Goal: Navigation & Orientation: Find specific page/section

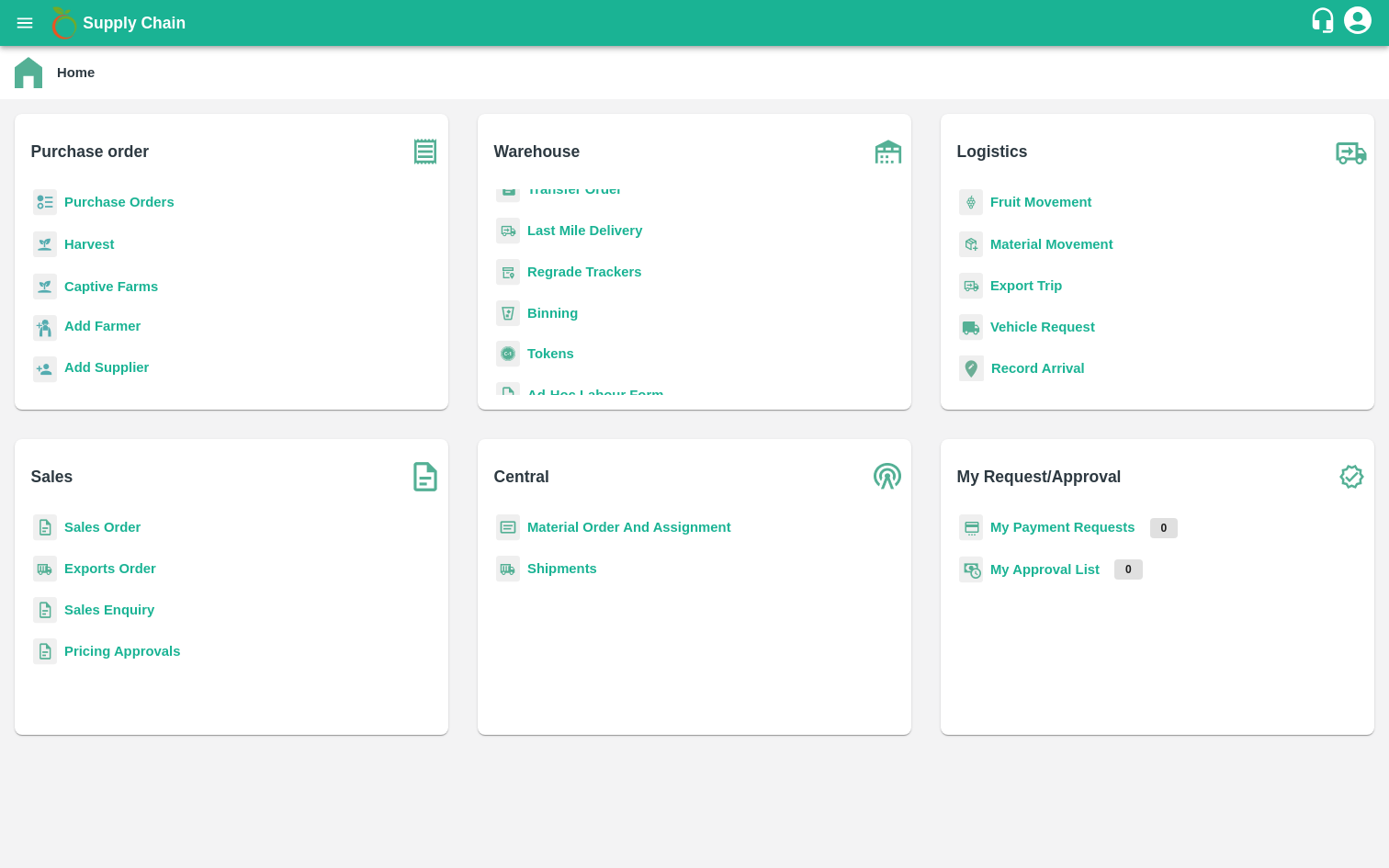
scroll to position [240, 0]
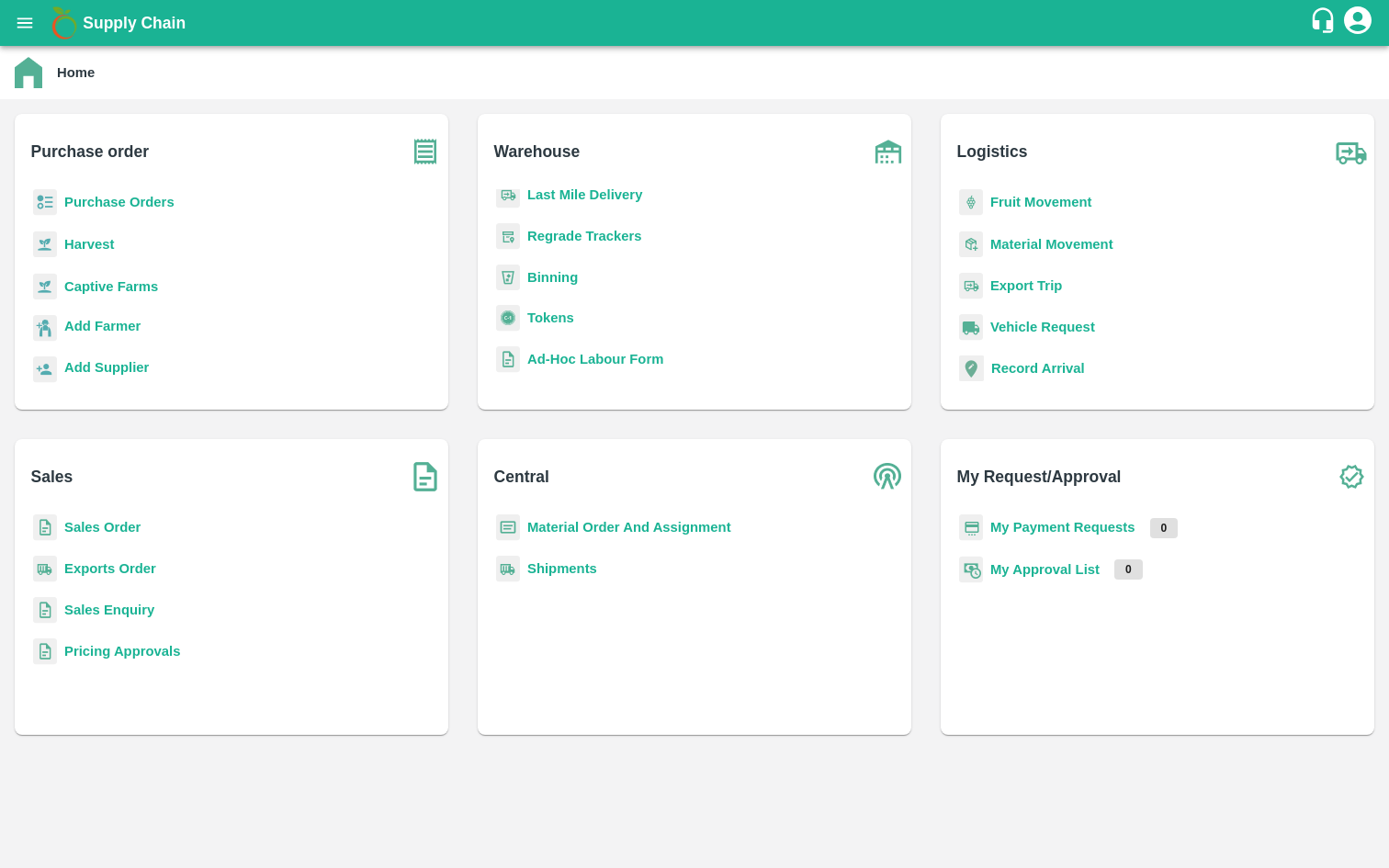
click at [551, 315] on b "Tokens" at bounding box center [551, 318] width 47 height 15
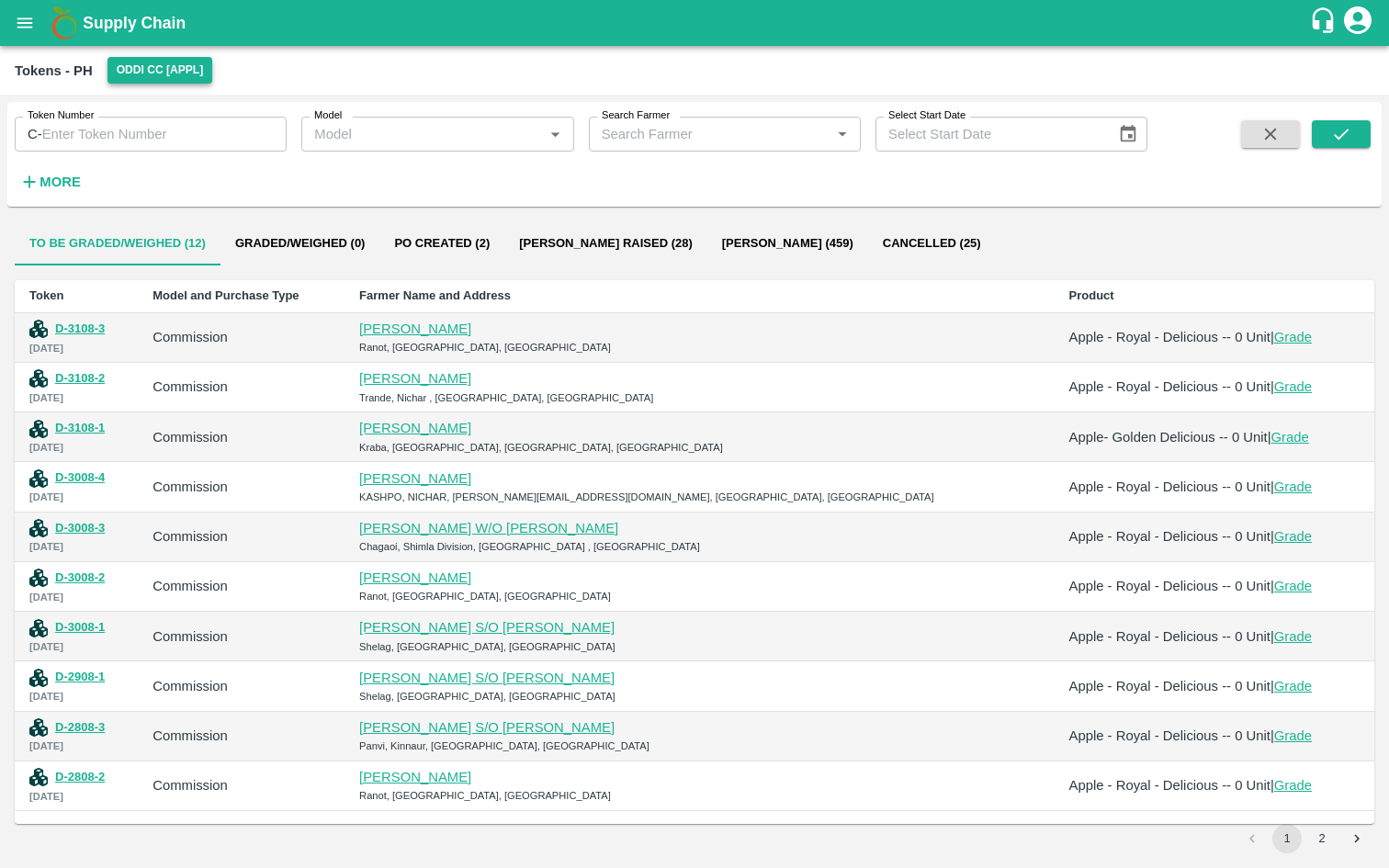
click at [147, 78] on button "Oddi CC [APPL]" at bounding box center [160, 70] width 106 height 26
click at [261, 69] on div at bounding box center [694, 434] width 1389 height 868
click at [17, 22] on icon "open drawer" at bounding box center [25, 22] width 16 height 10
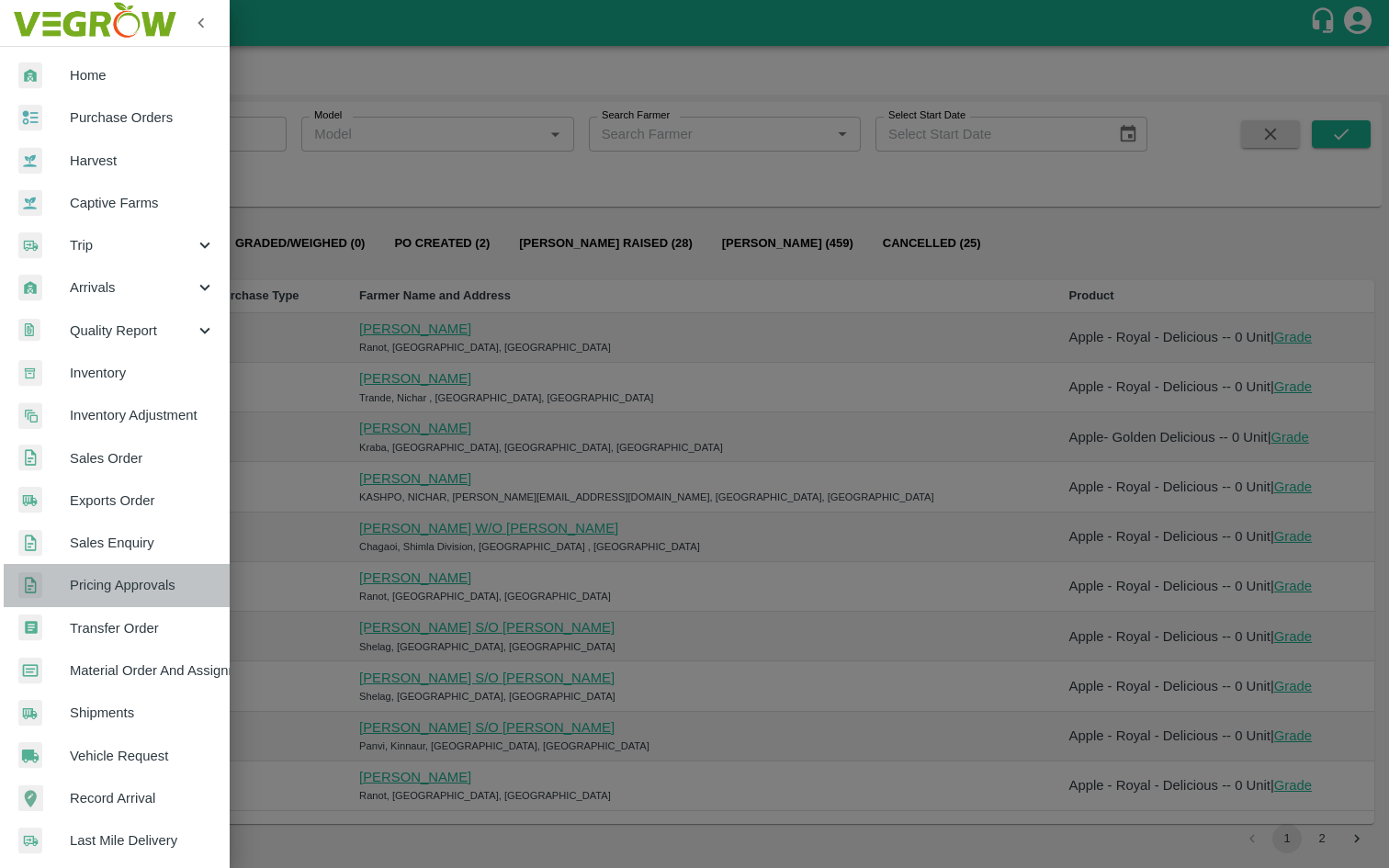
click at [161, 593] on span "Pricing Approvals" at bounding box center [142, 584] width 145 height 20
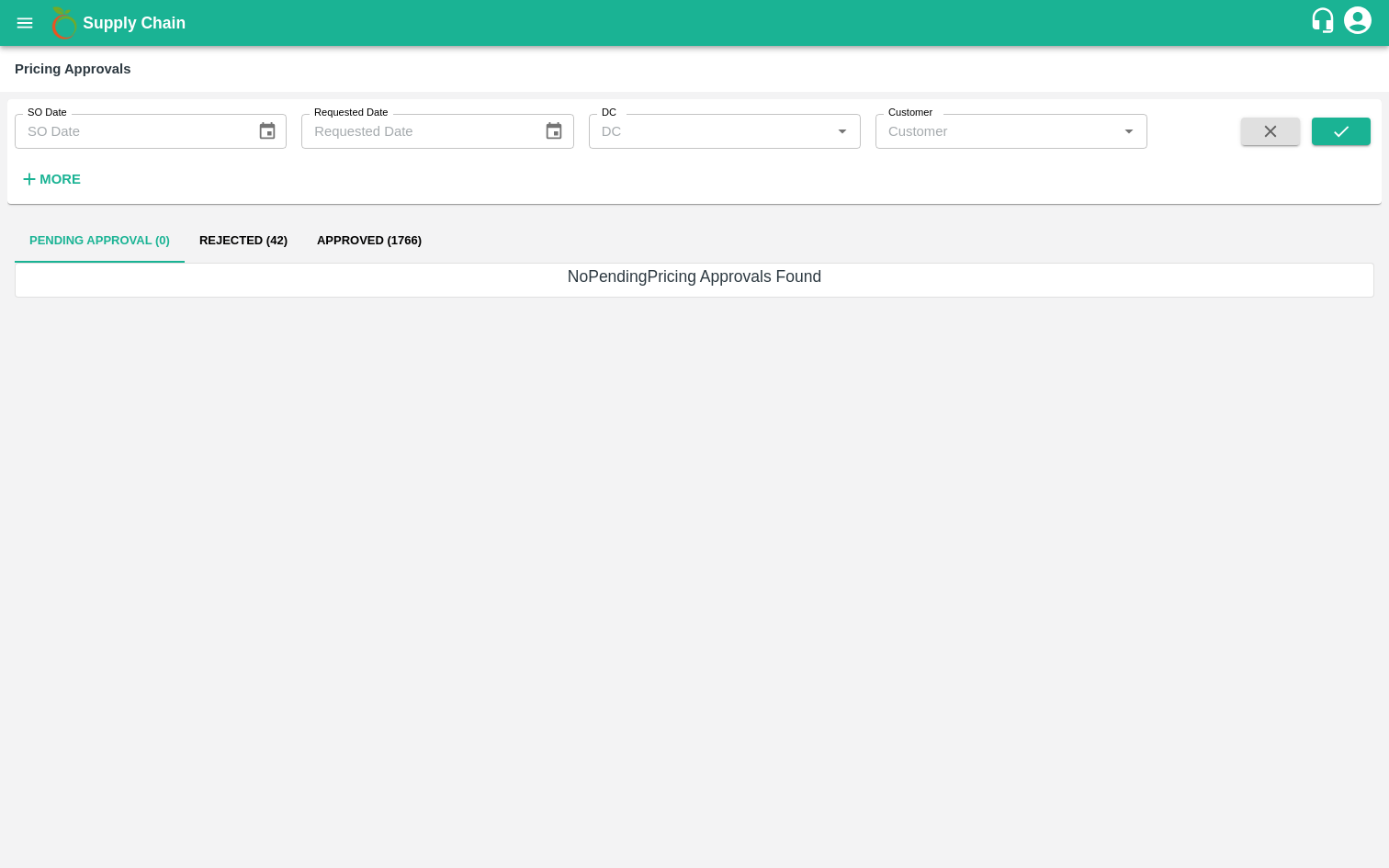
click at [202, 242] on button "Rejected (42)" at bounding box center [243, 241] width 118 height 44
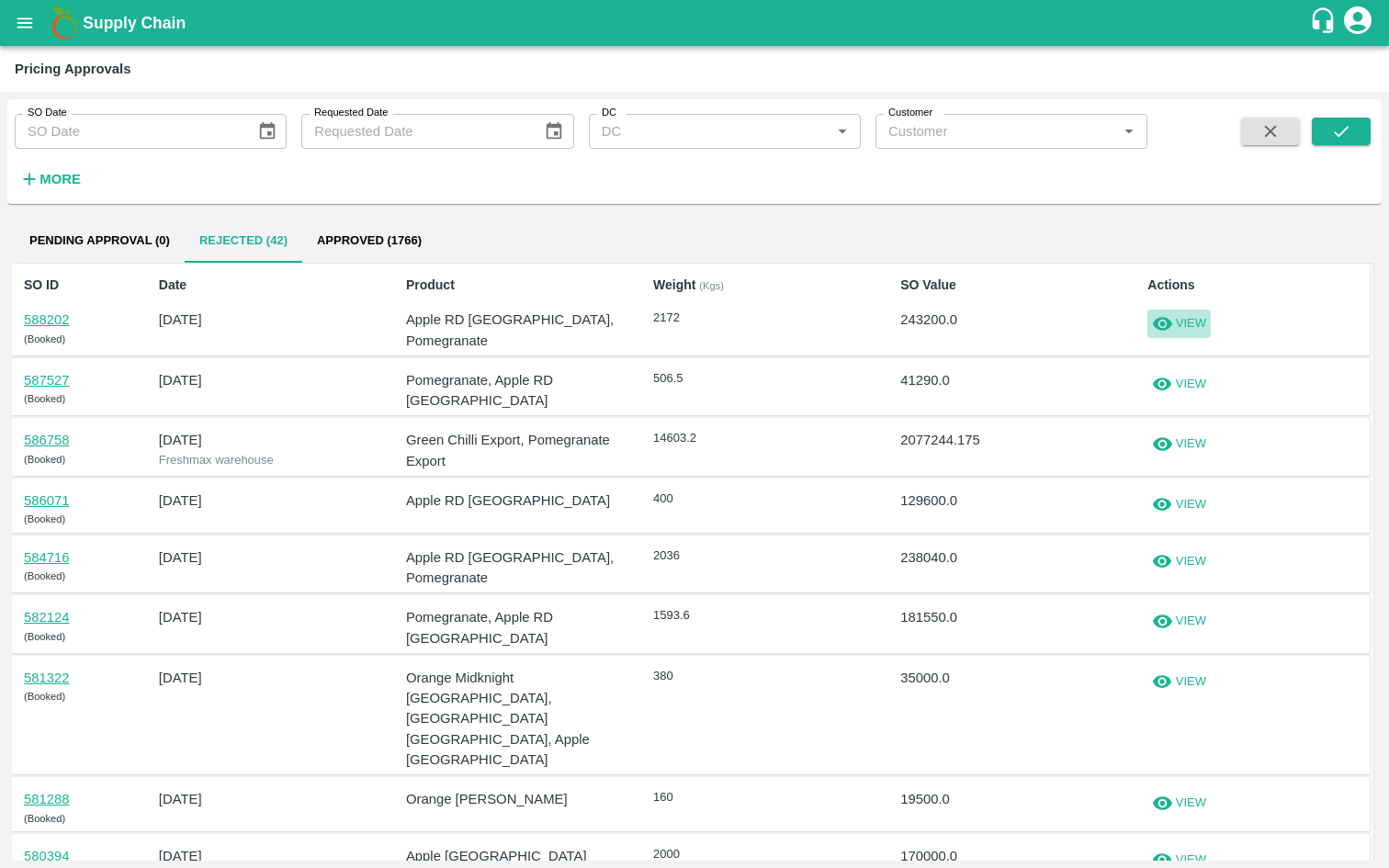
click at [1187, 322] on p "View" at bounding box center [1191, 324] width 30 height 17
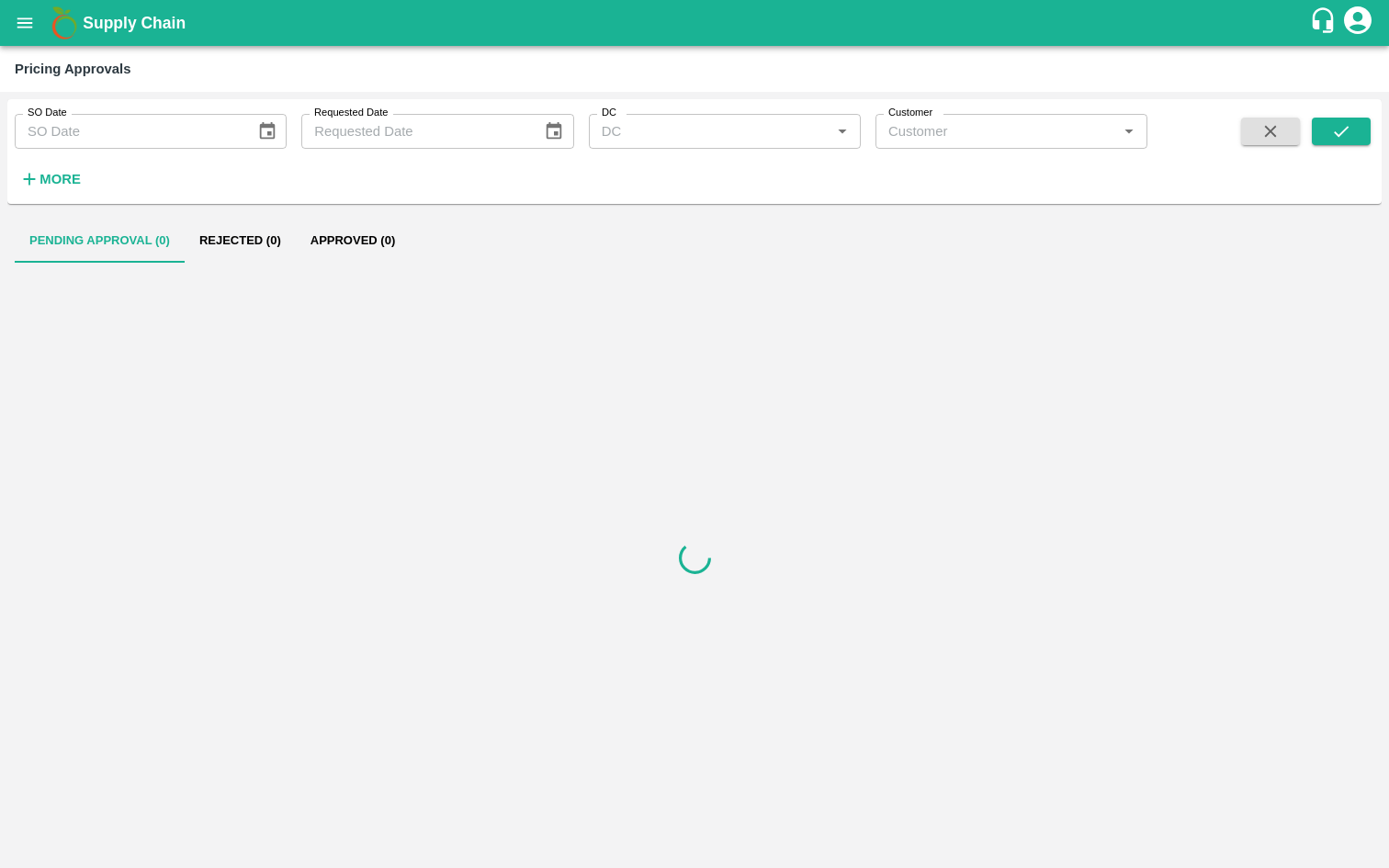
click at [25, 38] on button "open drawer" at bounding box center [25, 23] width 42 height 42
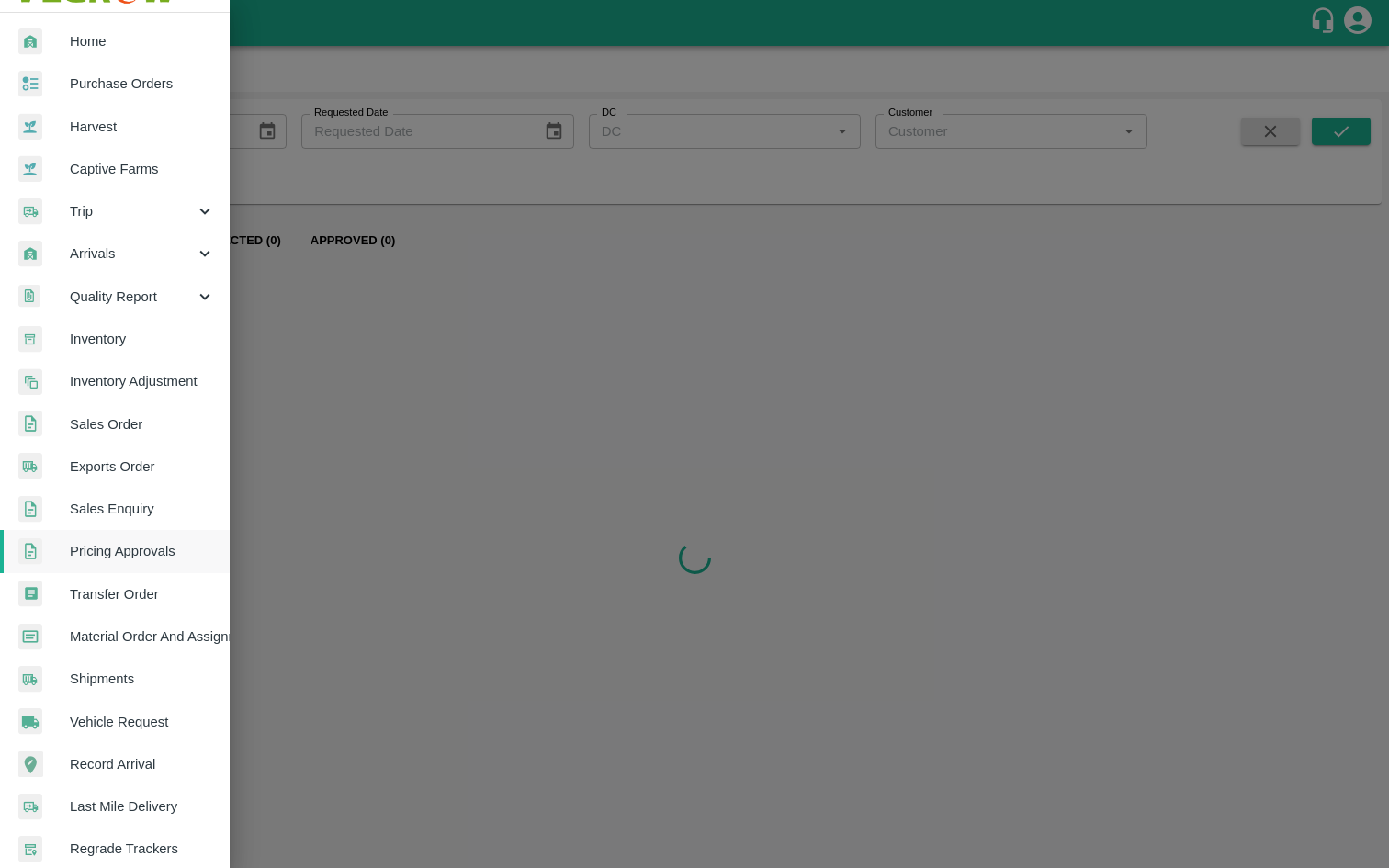
scroll to position [42, 0]
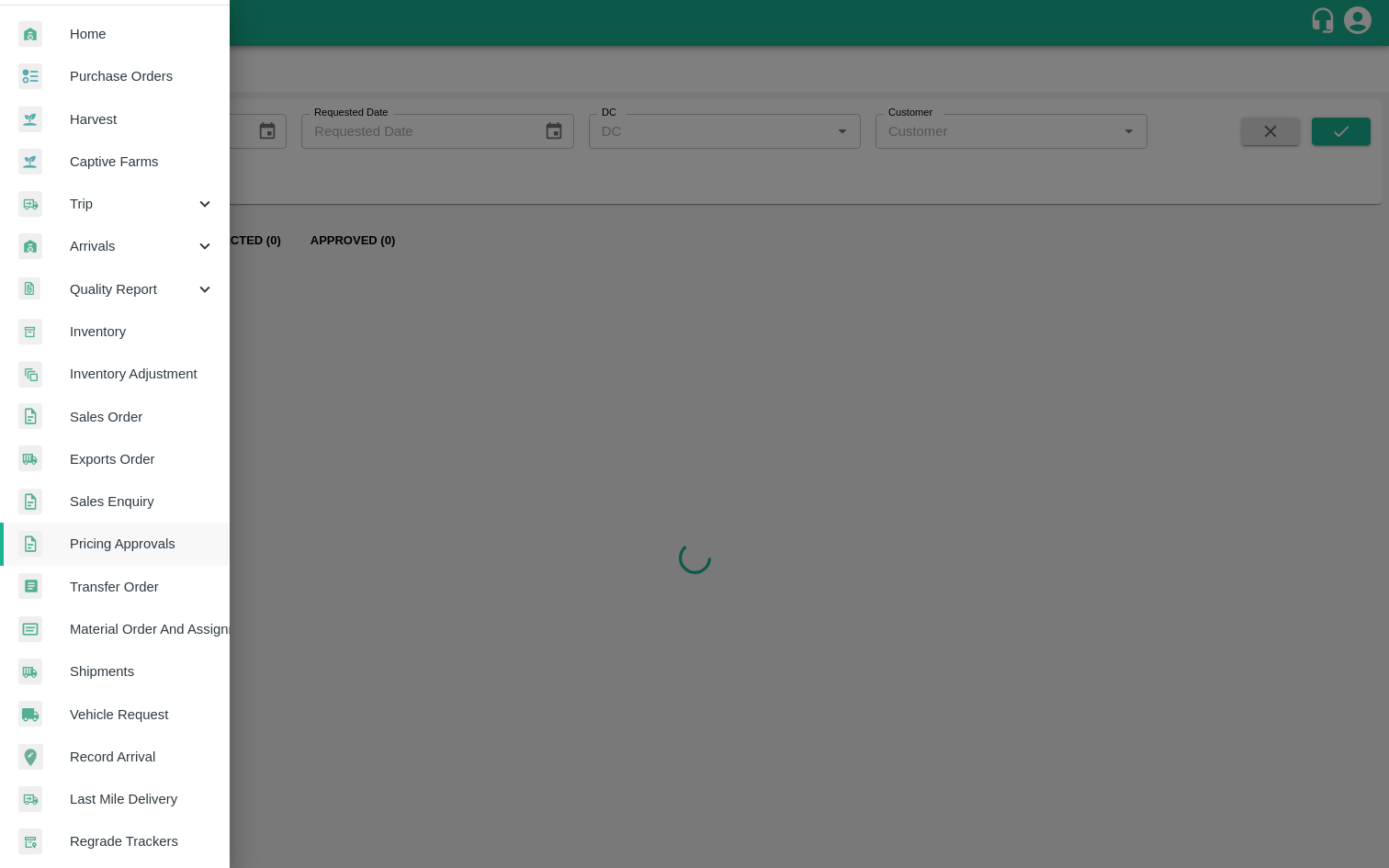
click at [196, 256] on icon at bounding box center [204, 245] width 20 height 20
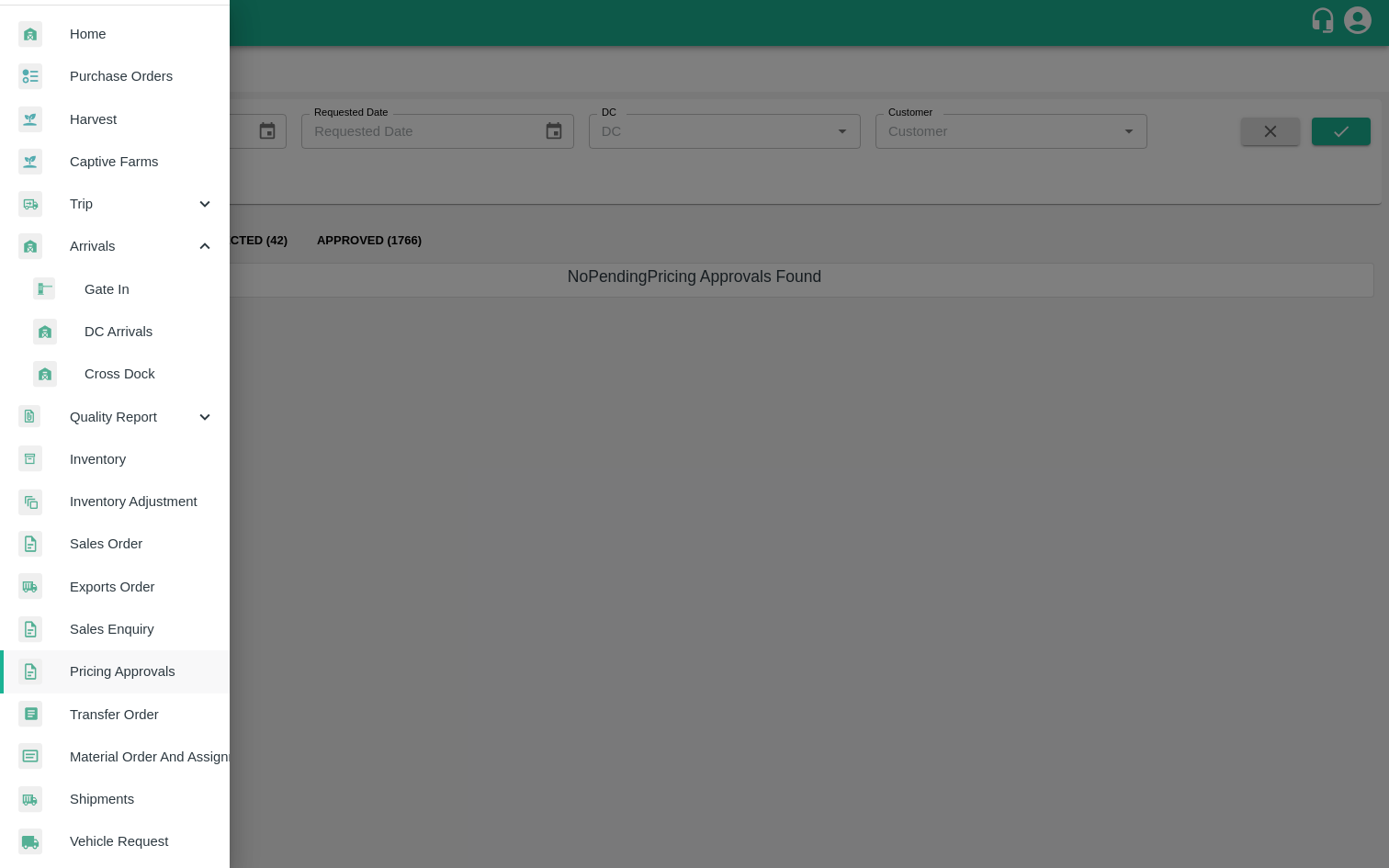
click at [341, 454] on div at bounding box center [694, 434] width 1389 height 868
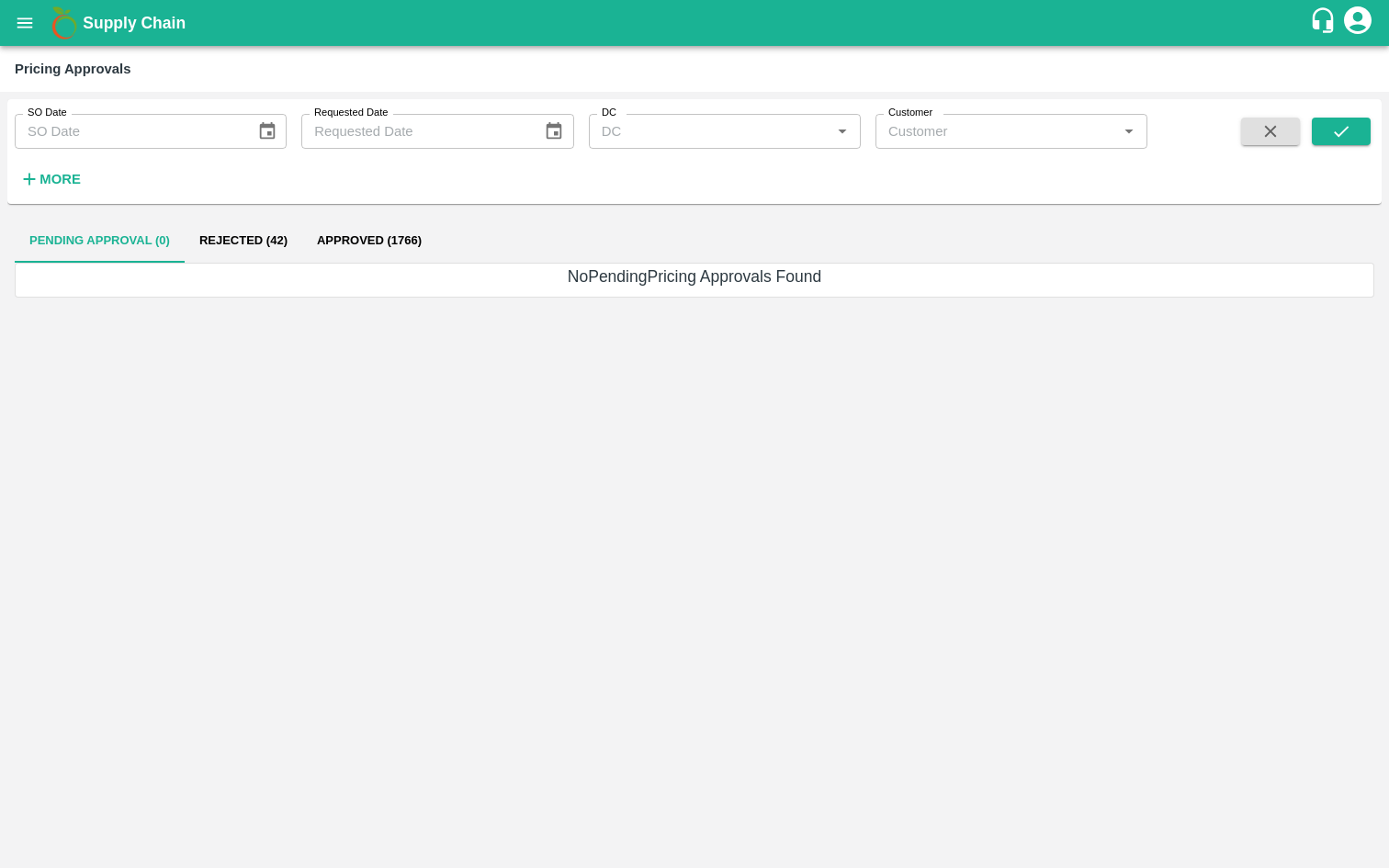
click at [32, 28] on icon "open drawer" at bounding box center [25, 23] width 20 height 20
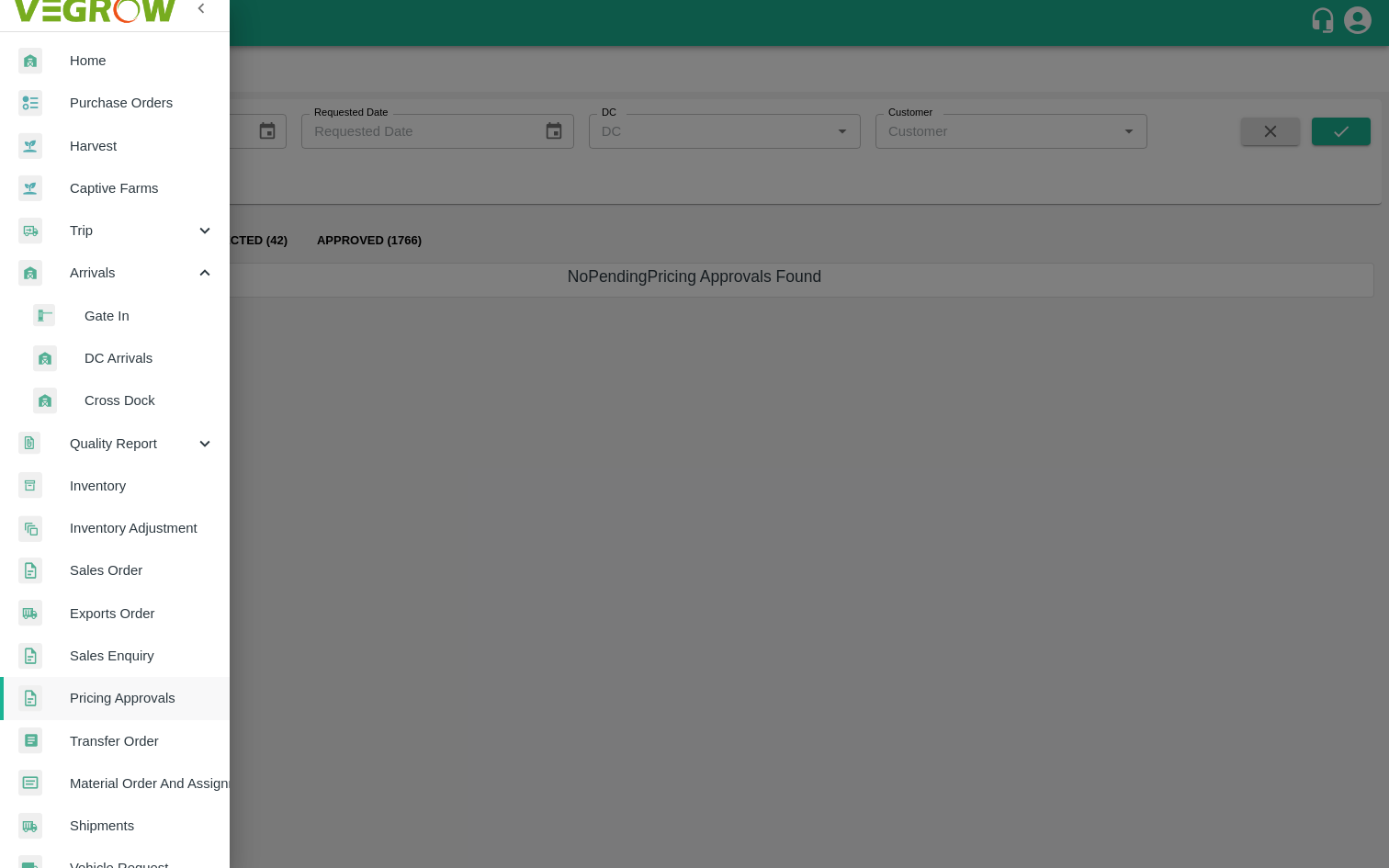
scroll to position [12, 0]
click at [111, 271] on span "Arrivals" at bounding box center [132, 275] width 125 height 20
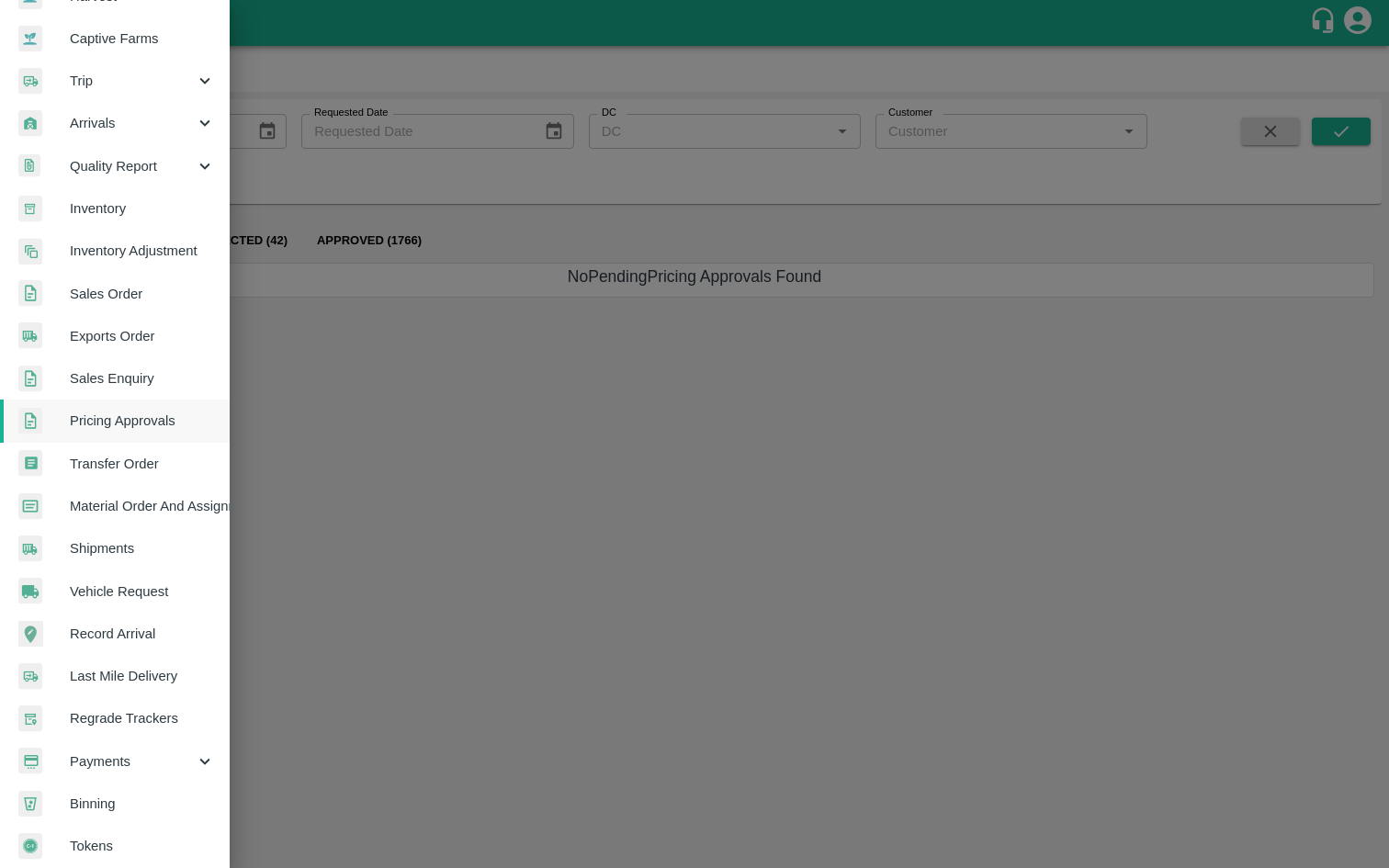
scroll to position [178, 0]
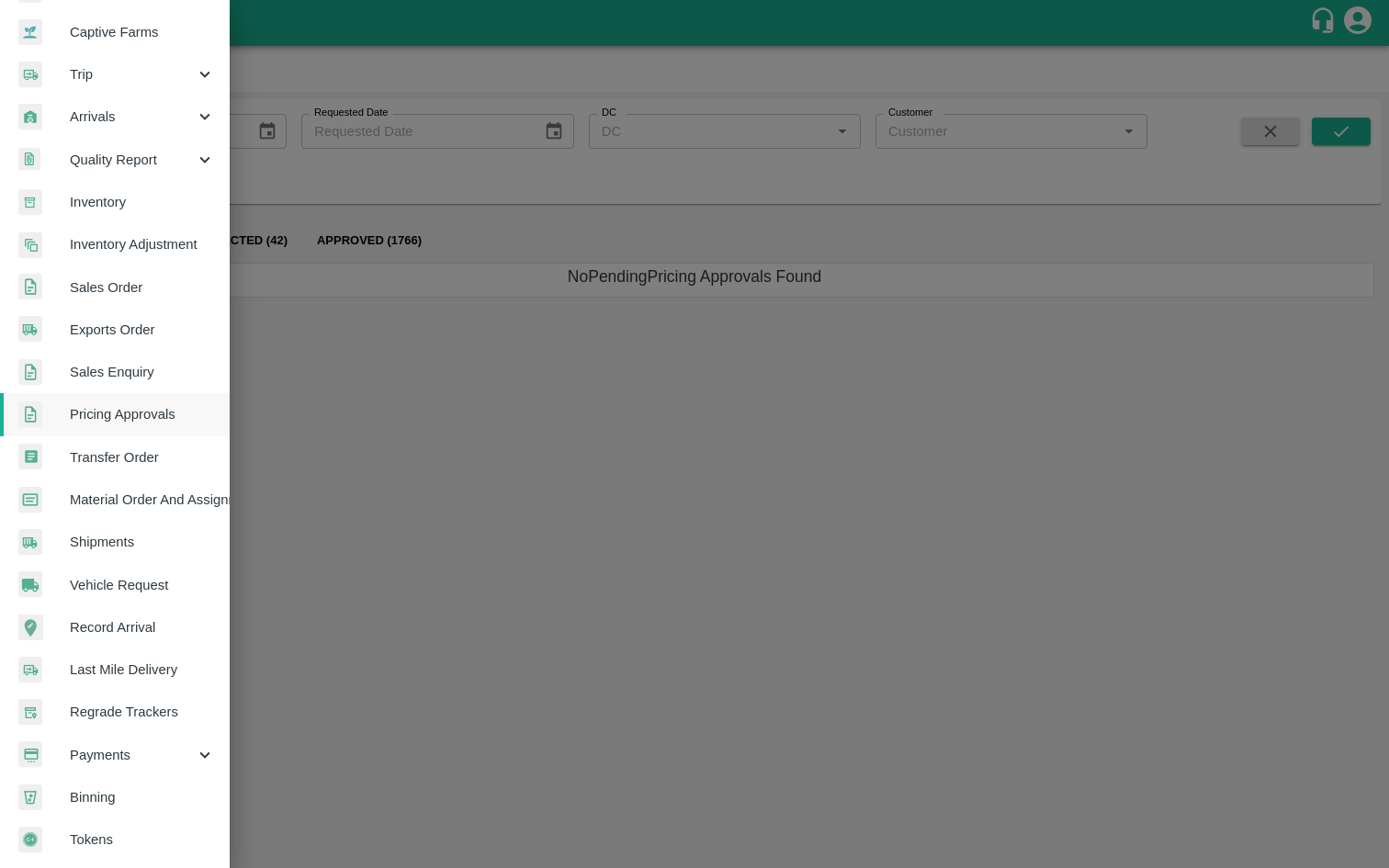
click at [145, 750] on span "Payments" at bounding box center [132, 755] width 125 height 20
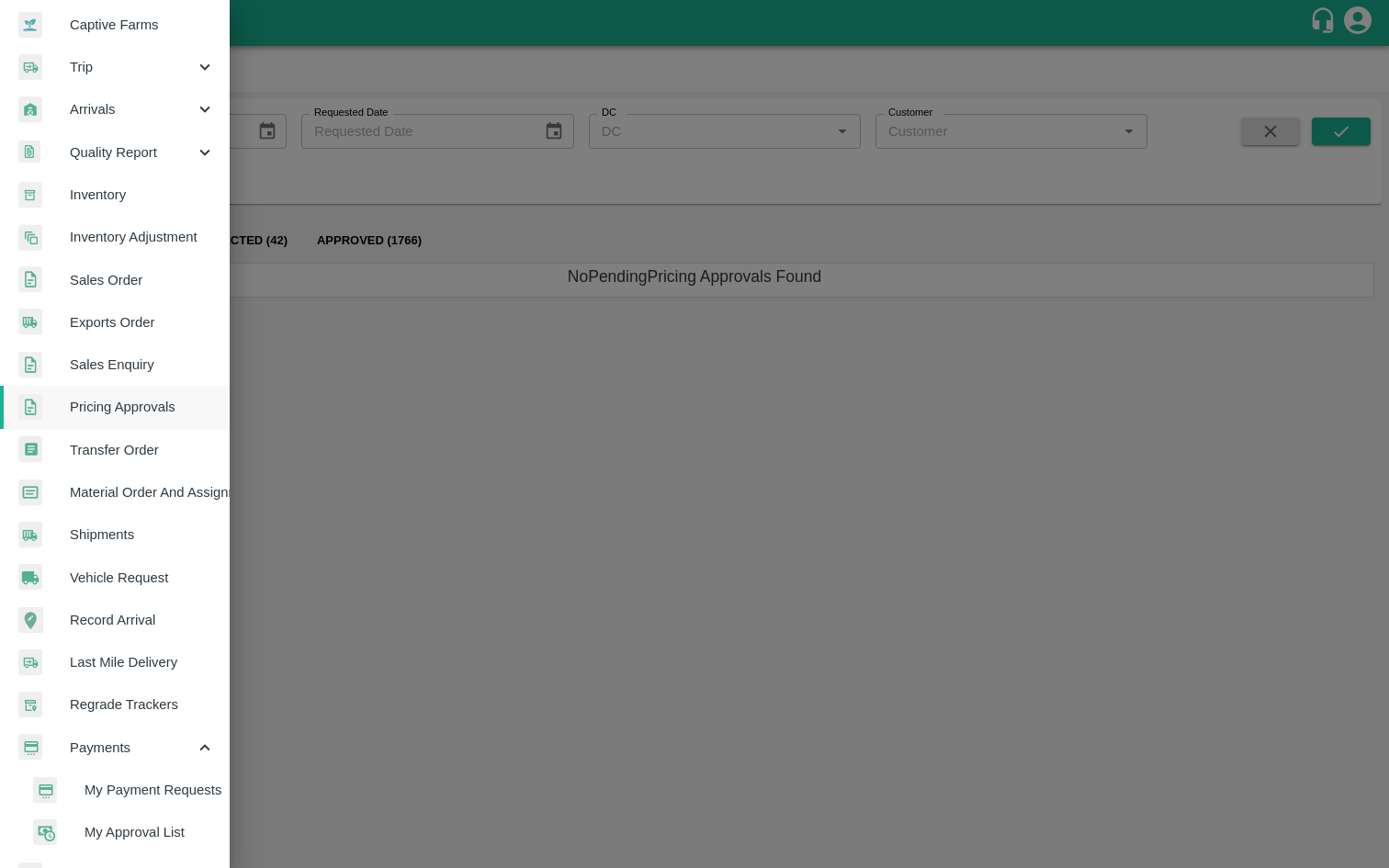
scroll to position [263, 0]
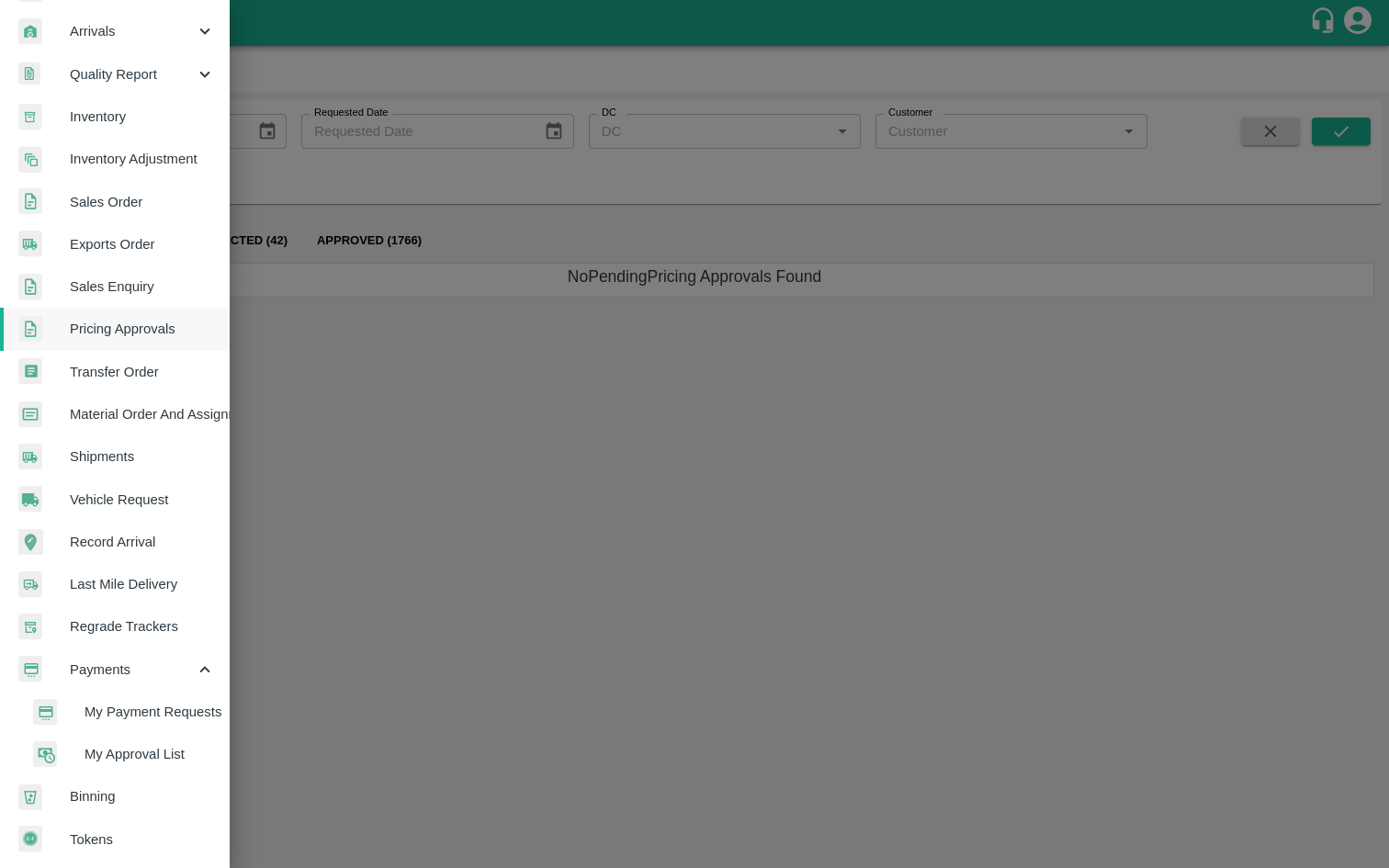
click at [142, 659] on span "Payments" at bounding box center [132, 669] width 125 height 20
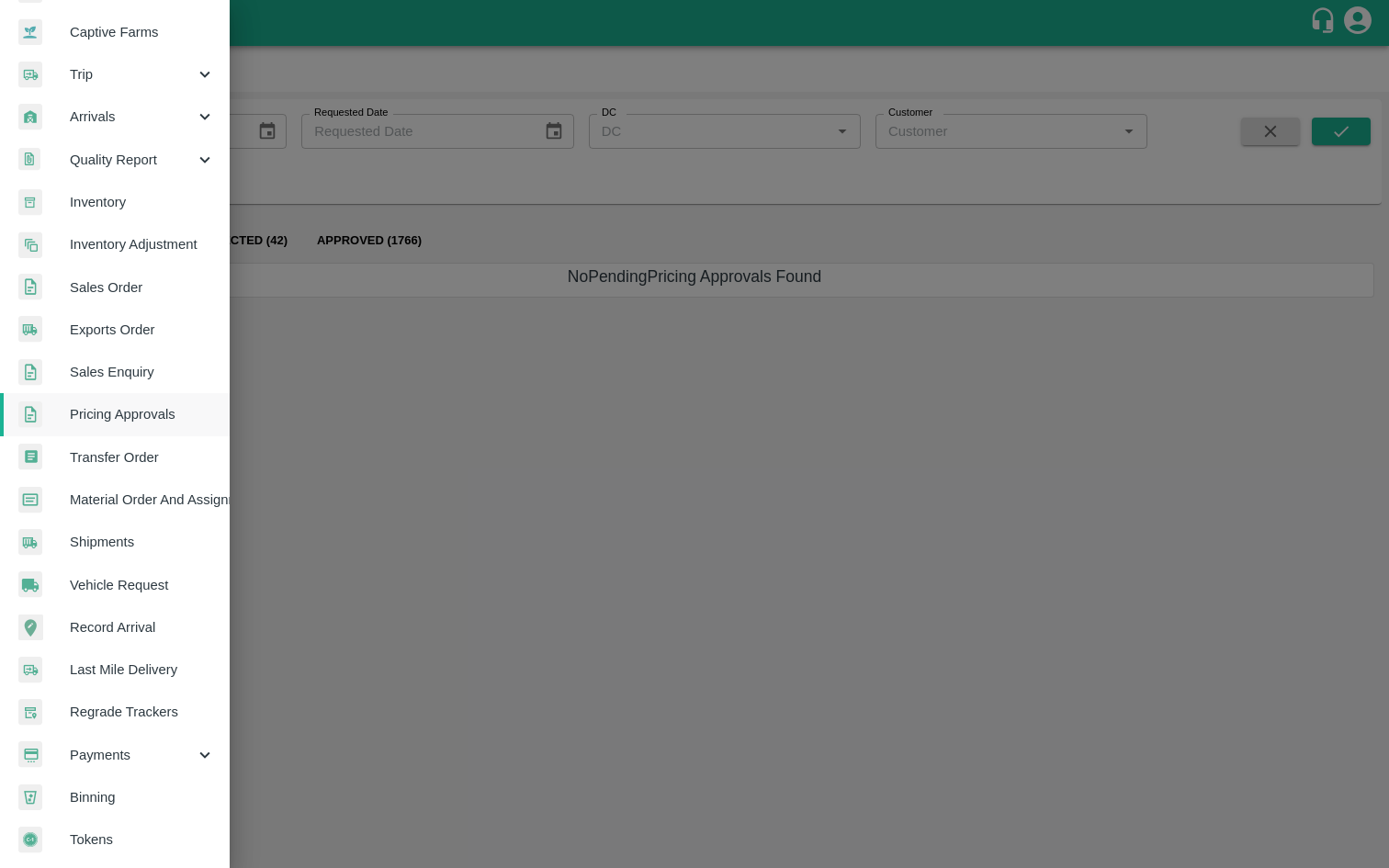
scroll to position [178, 0]
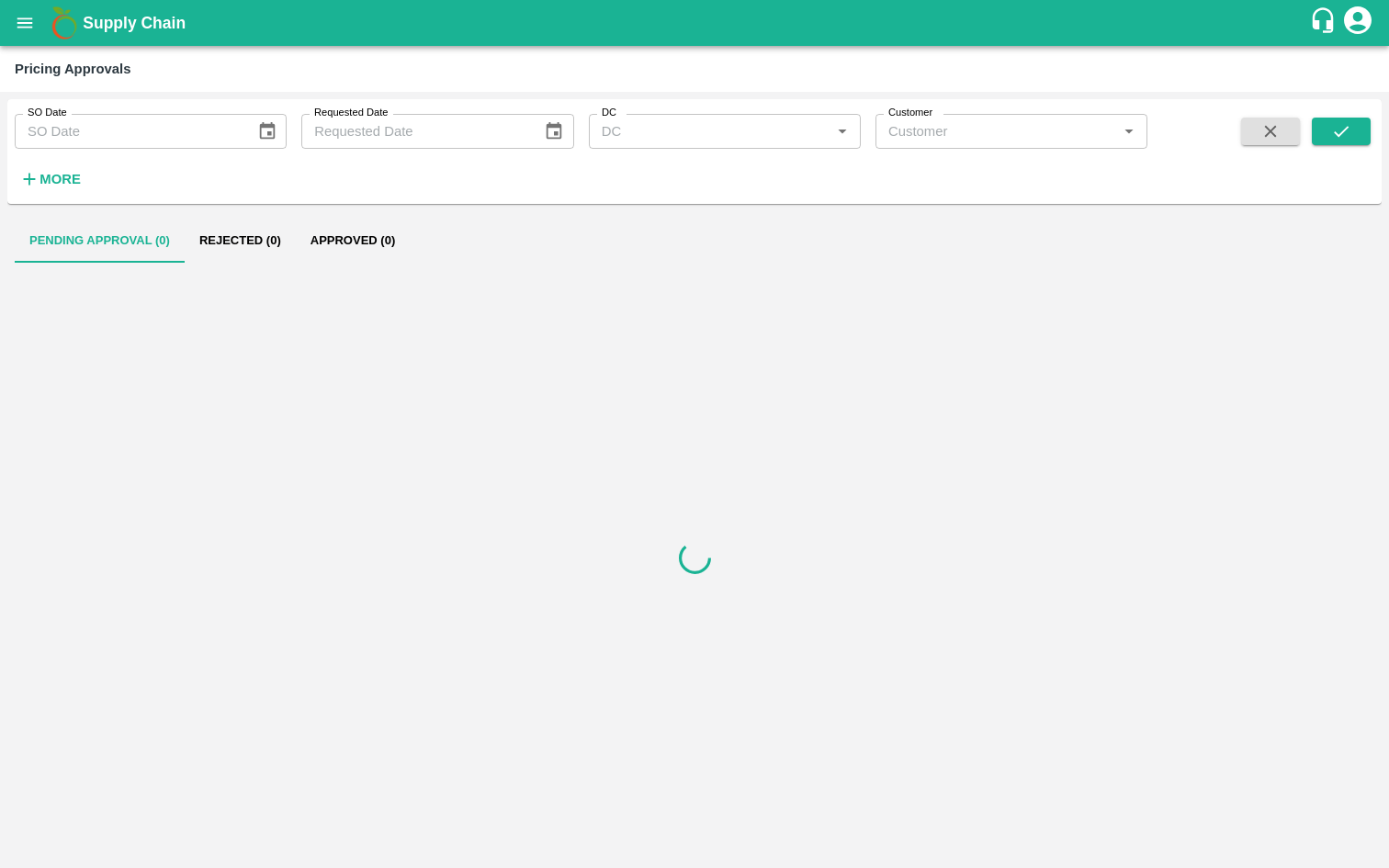
click at [25, 31] on icon "open drawer" at bounding box center [25, 23] width 20 height 20
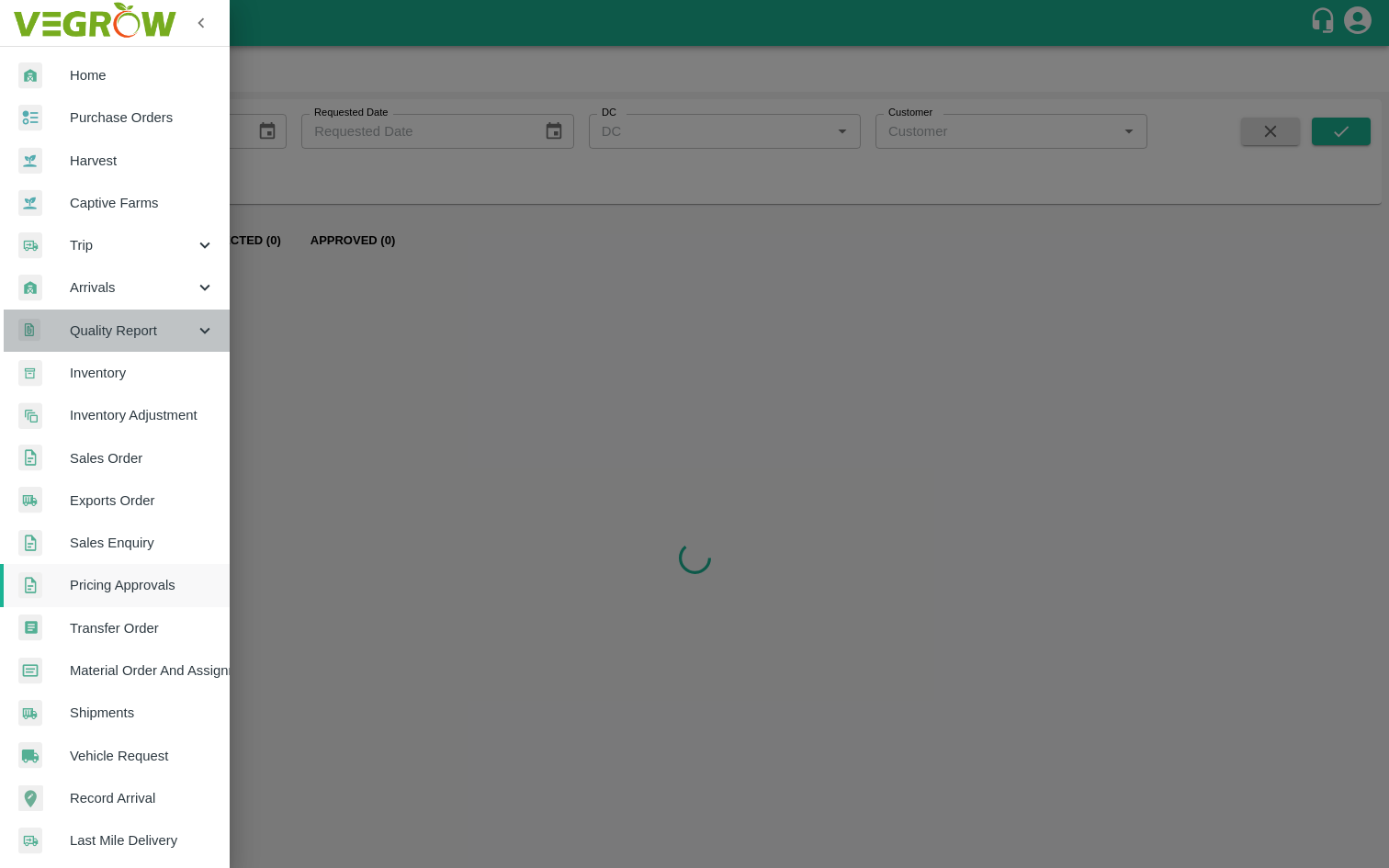
click at [178, 339] on span "Quality Report" at bounding box center [132, 330] width 125 height 20
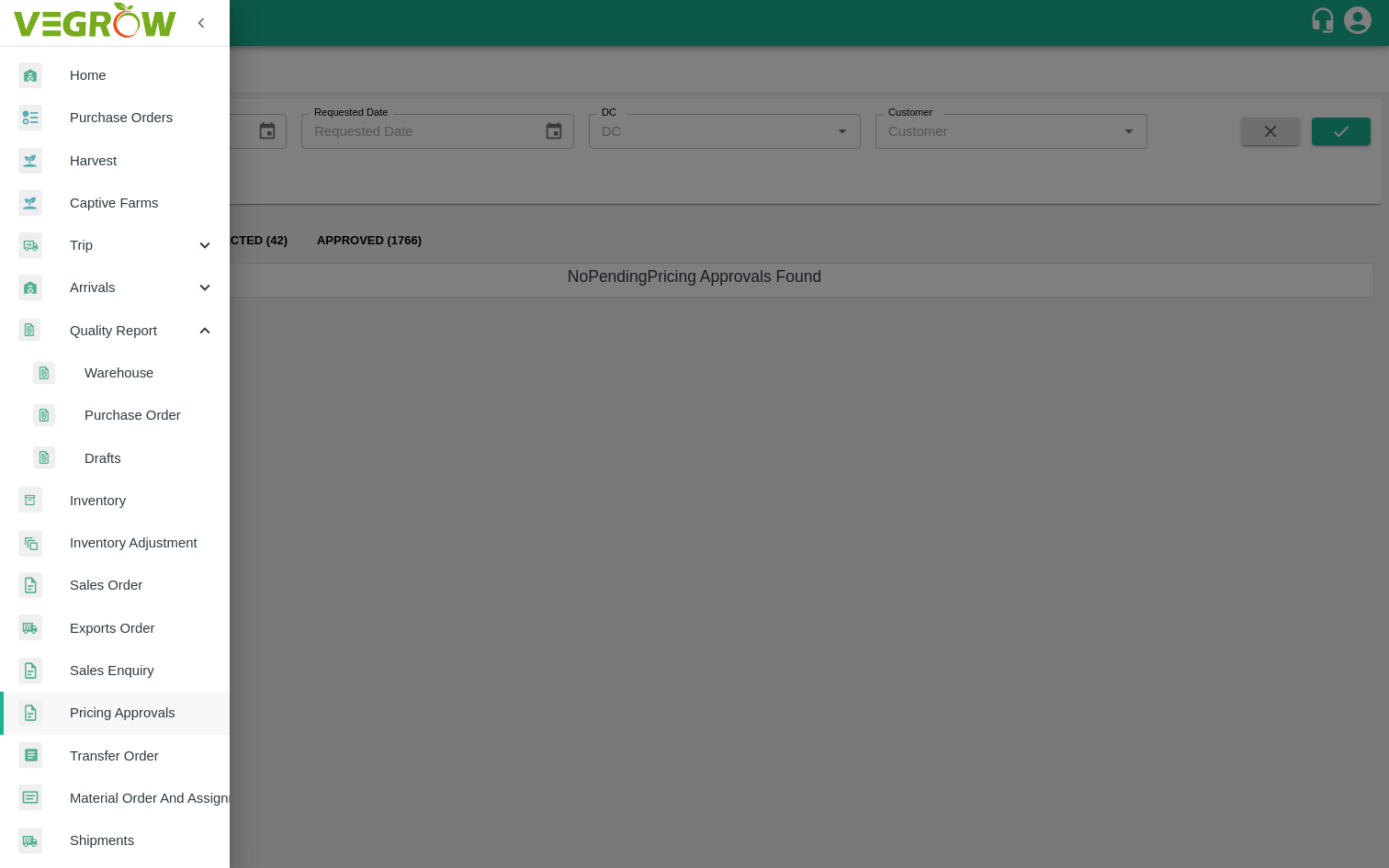
click at [118, 596] on link "Sales Order" at bounding box center [114, 585] width 229 height 42
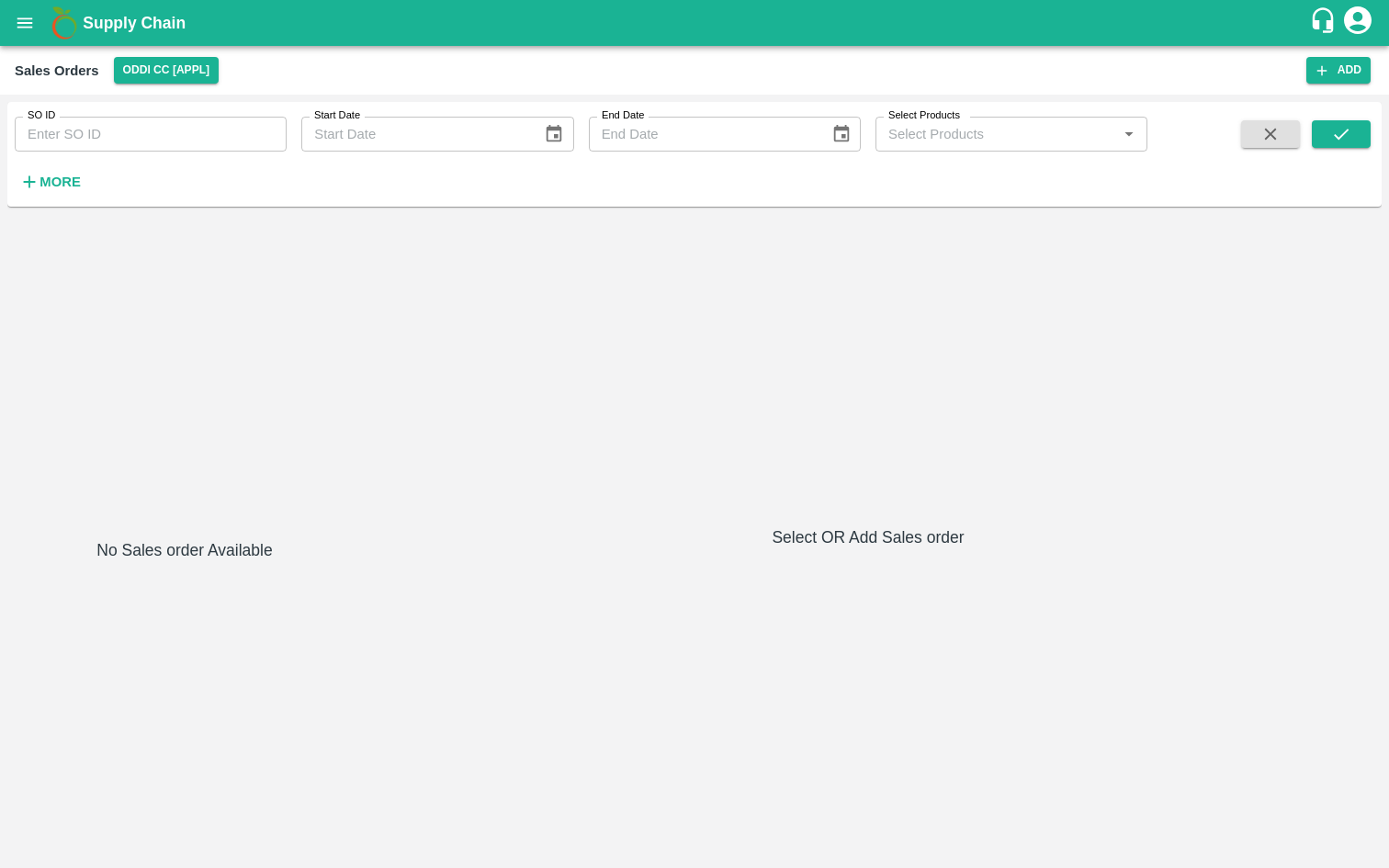
click at [11, 6] on button "open drawer" at bounding box center [25, 23] width 42 height 42
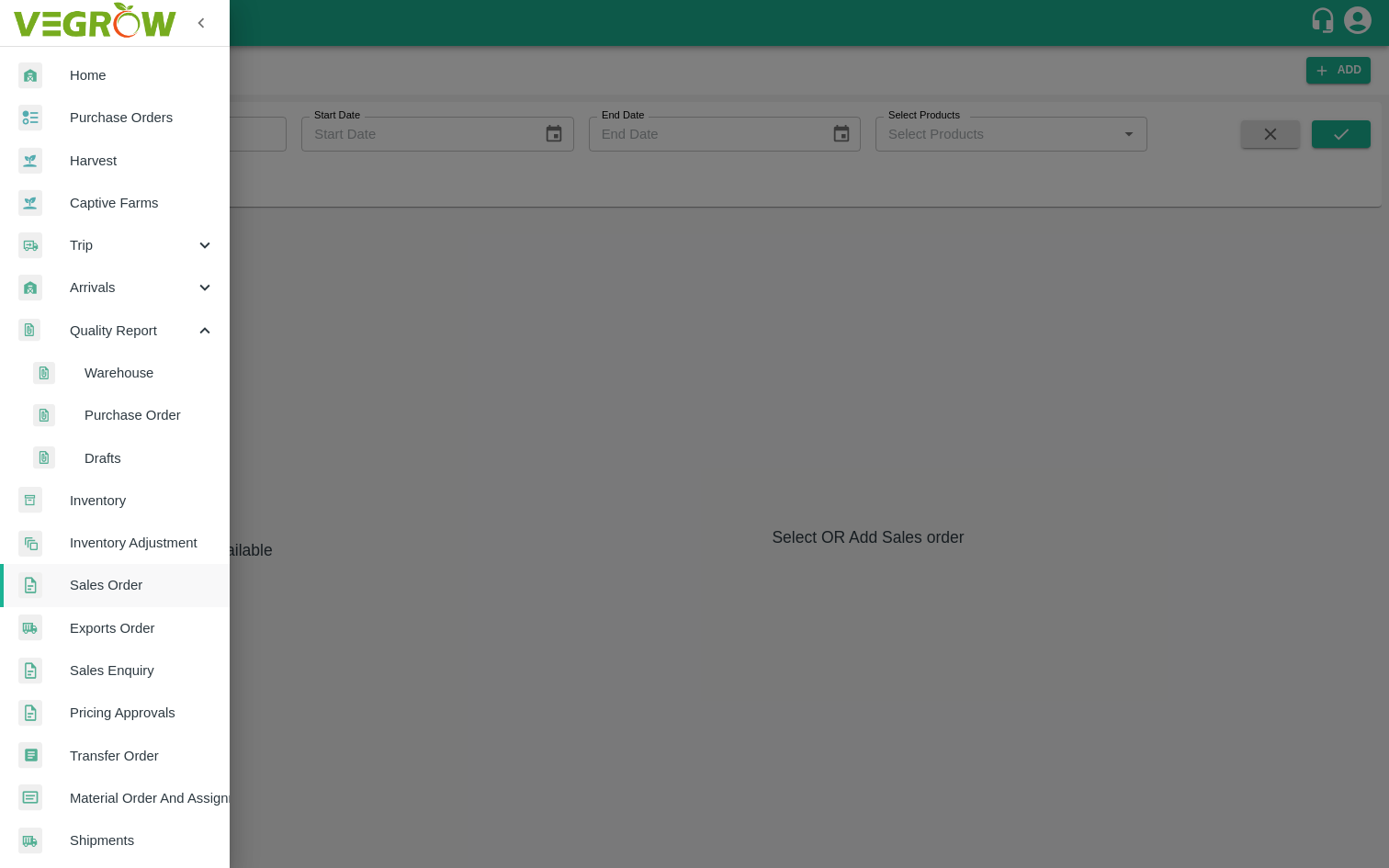
click at [166, 88] on link "Home" at bounding box center [114, 75] width 229 height 42
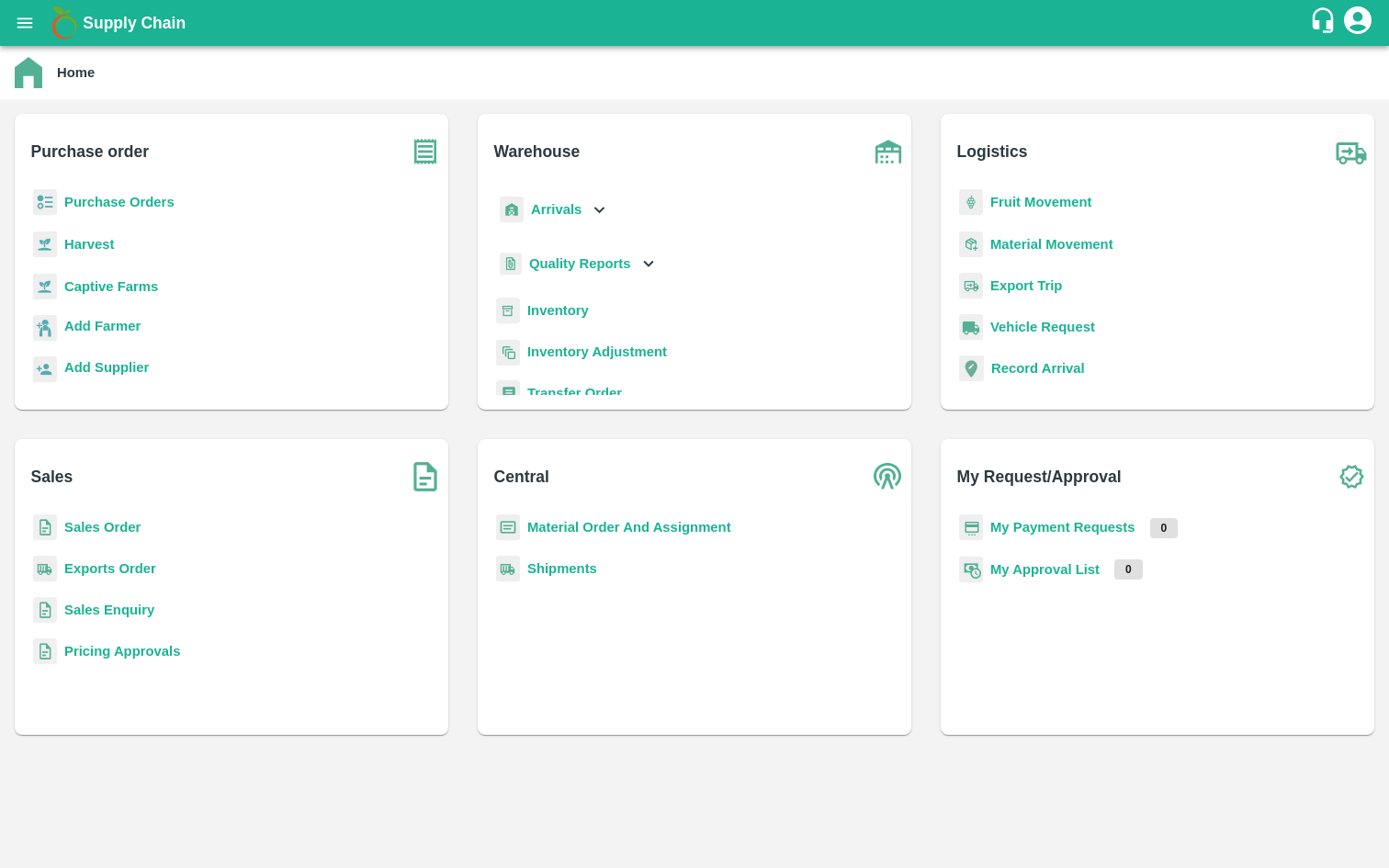
click at [587, 265] on b "Quality Reports" at bounding box center [580, 264] width 102 height 15
click at [557, 207] on b "Arrivals" at bounding box center [557, 209] width 51 height 15
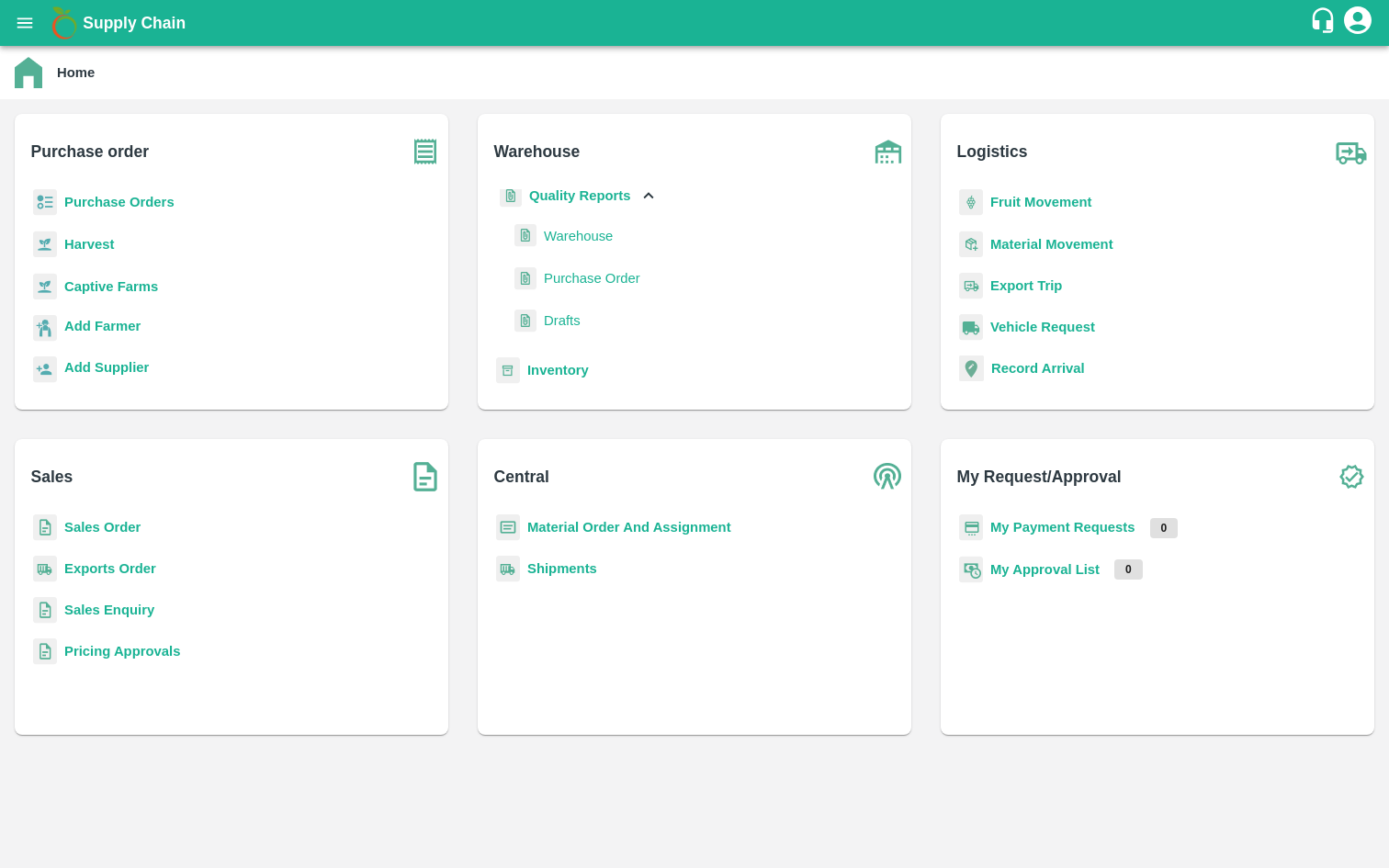
scroll to position [8, 0]
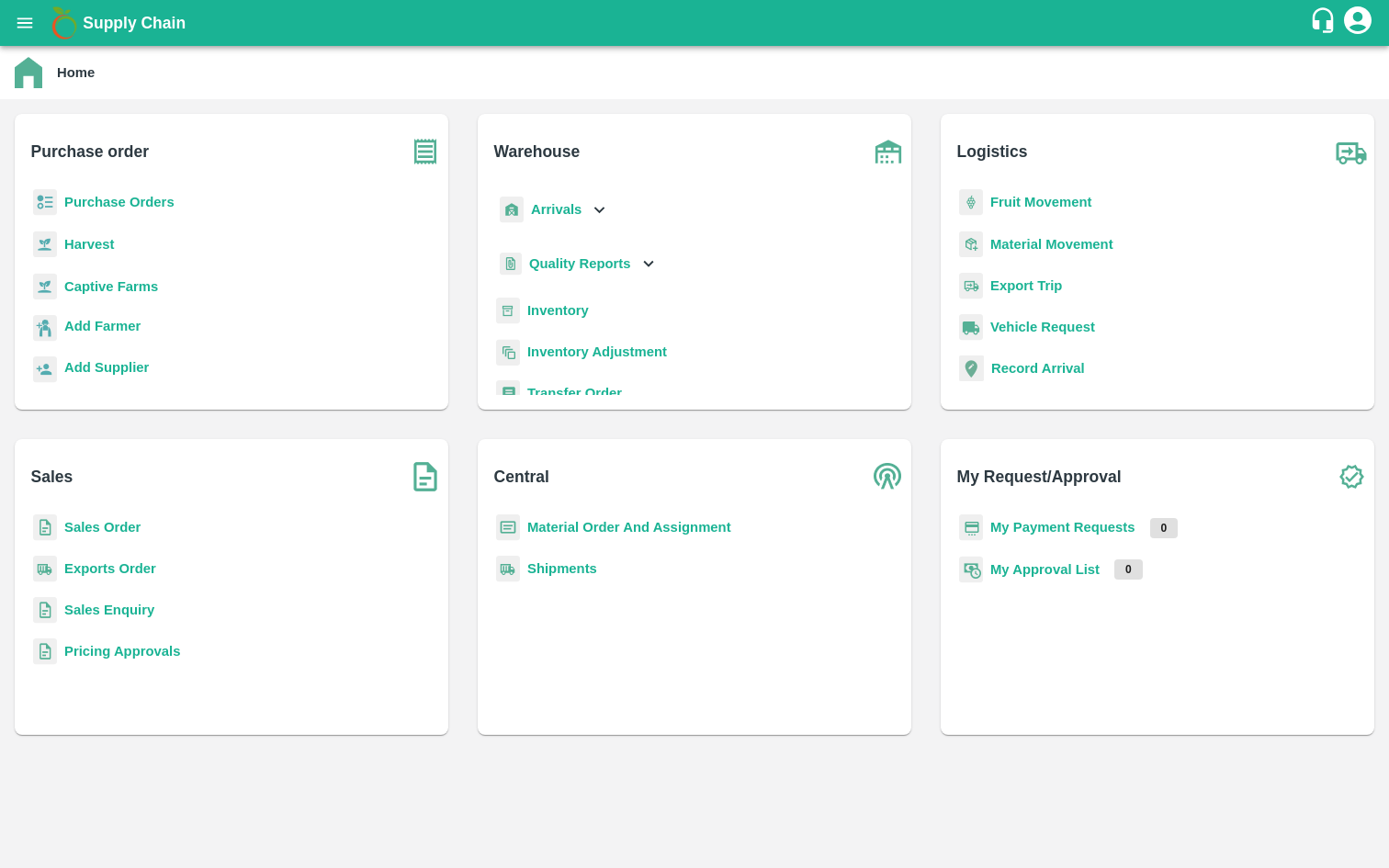
click at [587, 269] on b "Quality Reports" at bounding box center [580, 264] width 102 height 15
click at [577, 220] on p "Arrivals" at bounding box center [557, 209] width 51 height 20
